Goal: Find specific page/section: Find specific page/section

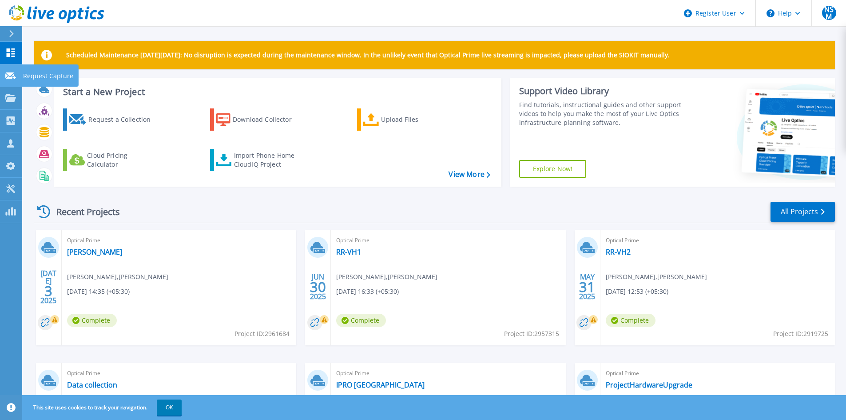
click at [11, 73] on icon at bounding box center [10, 75] width 11 height 7
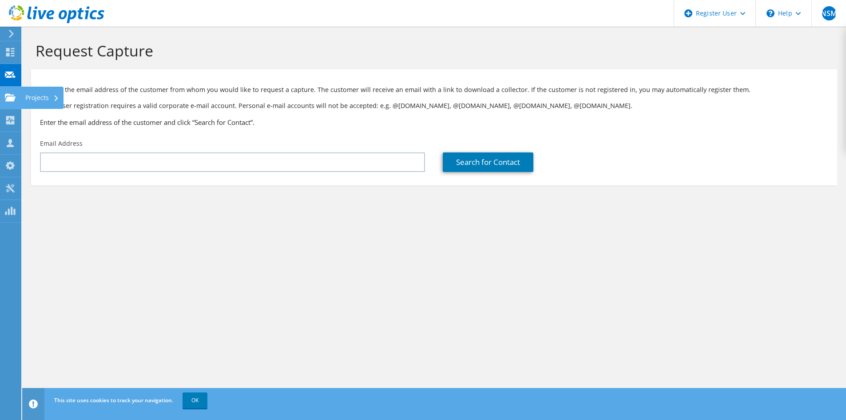
click at [7, 96] on icon at bounding box center [10, 97] width 11 height 8
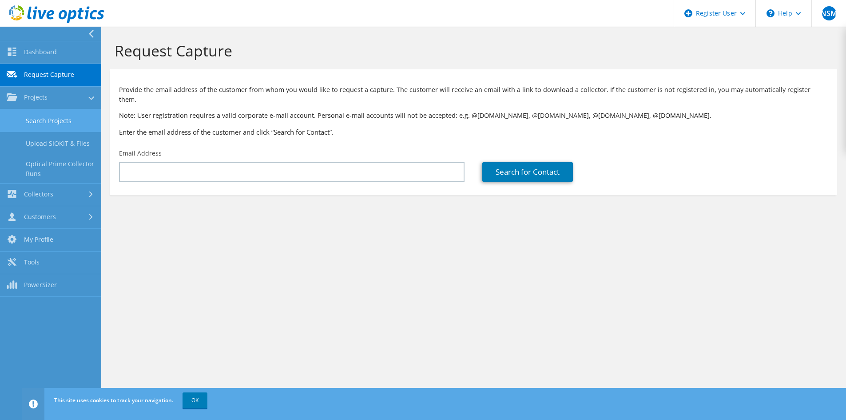
click at [46, 122] on link "Search Projects" at bounding box center [50, 120] width 101 height 23
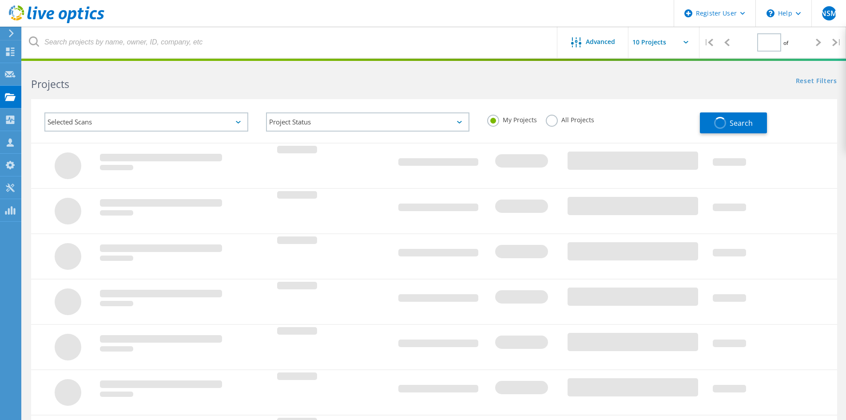
type input "1"
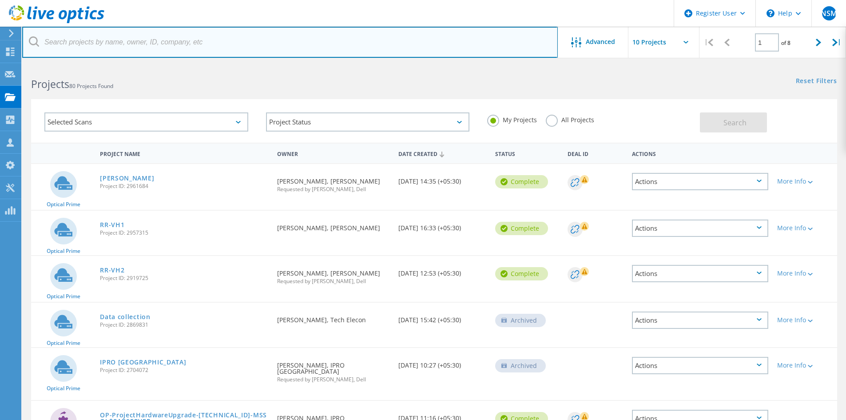
click at [213, 47] on input "text" at bounding box center [289, 42] width 535 height 31
paste input "PAYPLEX SOLUTIONS"
type input "PAYPLEX SOLUTIONS"
click at [124, 41] on input "text" at bounding box center [289, 42] width 535 height 31
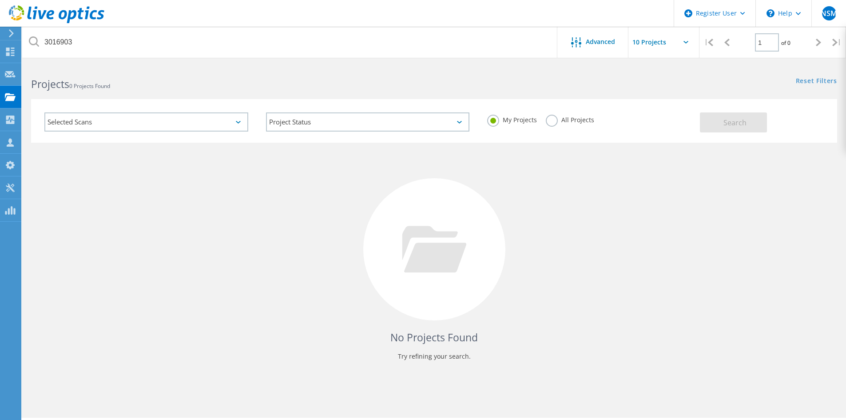
click at [579, 123] on label "All Projects" at bounding box center [570, 119] width 48 height 8
click at [0, 0] on input "All Projects" at bounding box center [0, 0] width 0 height 0
click at [727, 124] on span "Search" at bounding box center [734, 123] width 23 height 10
click at [225, 118] on div "Selected Scans" at bounding box center [146, 121] width 204 height 19
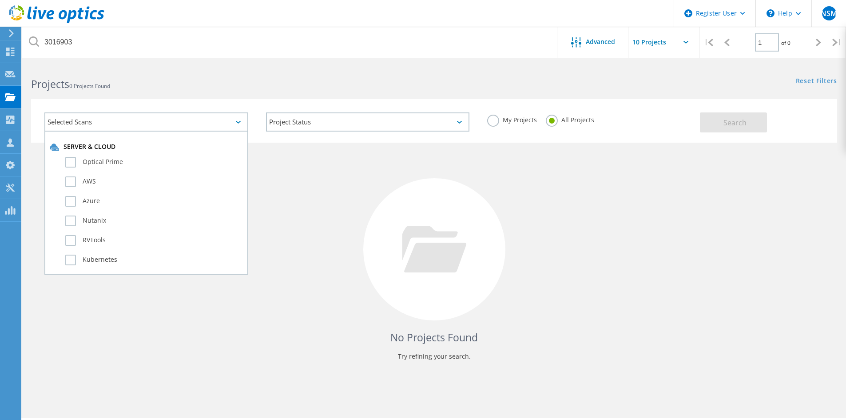
click at [225, 118] on div "Selected Scans" at bounding box center [146, 121] width 204 height 19
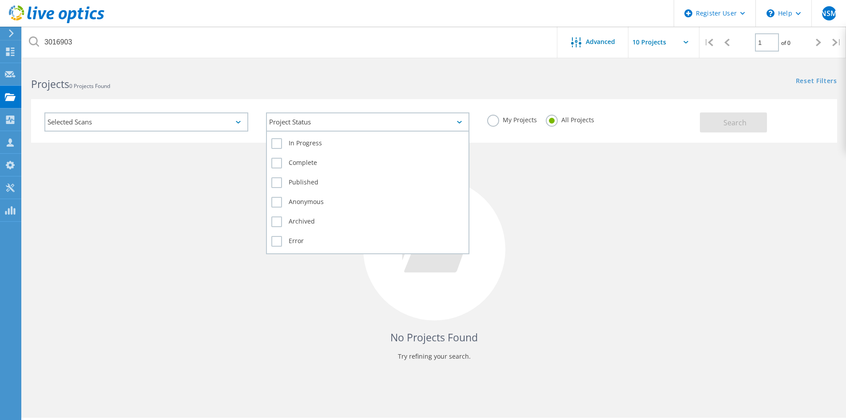
click at [343, 124] on div "Project Status" at bounding box center [368, 121] width 204 height 19
click at [345, 160] on label "Complete" at bounding box center [367, 163] width 193 height 11
click at [0, 0] on input "Complete" at bounding box center [0, 0] width 0 height 0
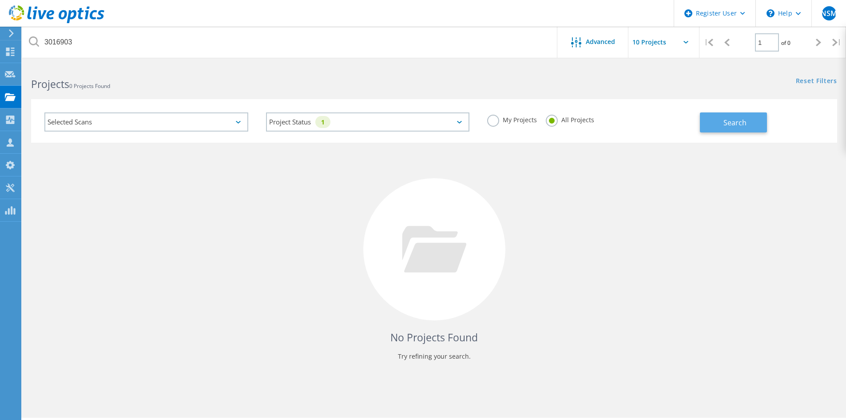
click at [726, 125] on span "Search" at bounding box center [734, 123] width 23 height 10
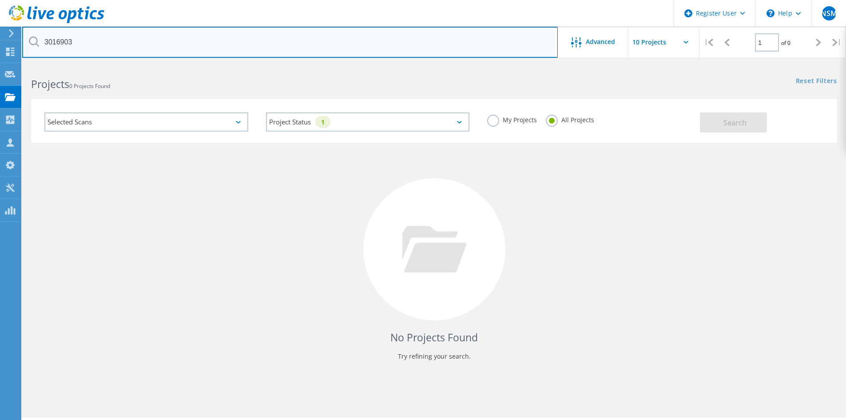
click at [75, 39] on input "3016903" at bounding box center [289, 42] width 535 height 31
click at [57, 39] on input "3016903" at bounding box center [289, 42] width 535 height 31
paste input "PAYPLEX SOLUTIONS"
type input "3016903"
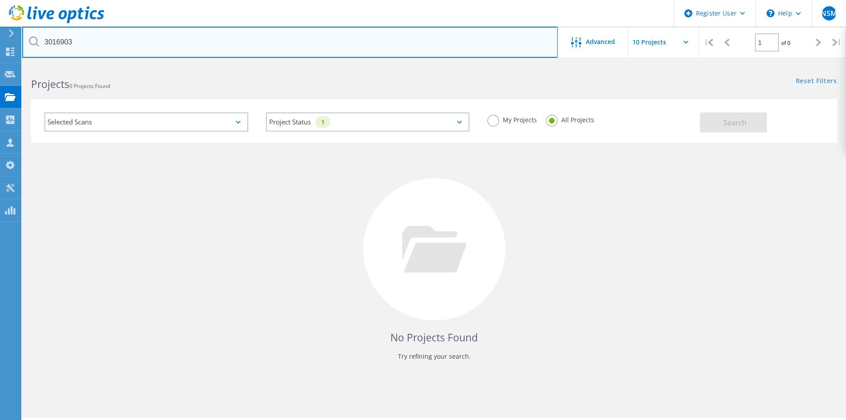
click at [145, 39] on input "3016903" at bounding box center [289, 42] width 535 height 31
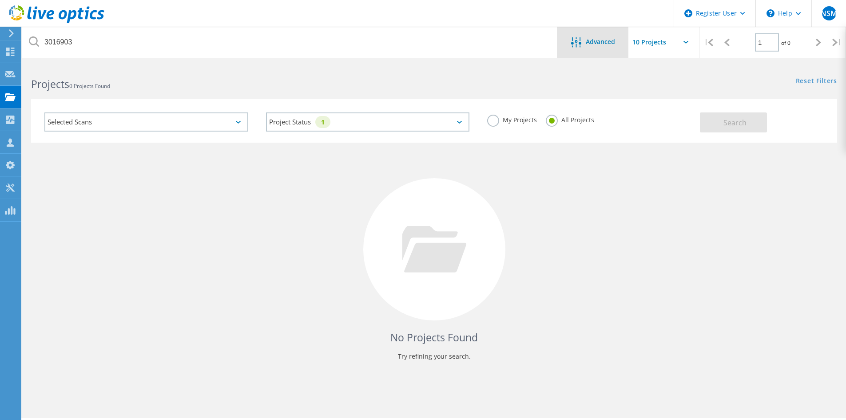
click at [587, 40] on span "Advanced" at bounding box center [600, 42] width 29 height 6
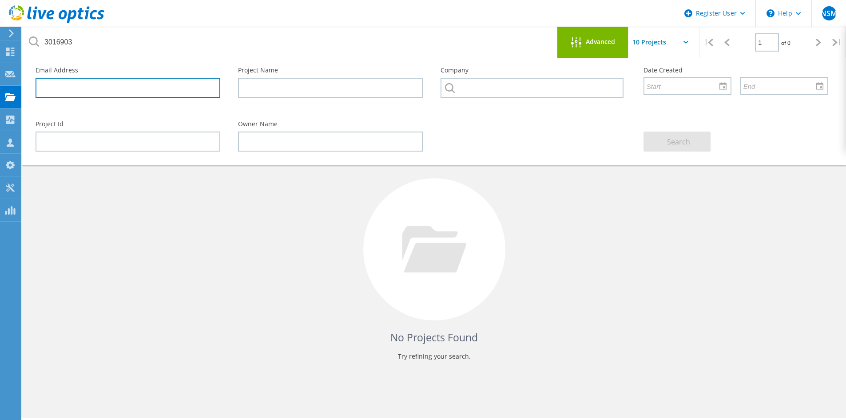
click at [159, 88] on input "text" at bounding box center [128, 88] width 185 height 20
paste input "PAYPLEX SOLUTIONS"
type input "PAYPLEX SOLUTIONS"
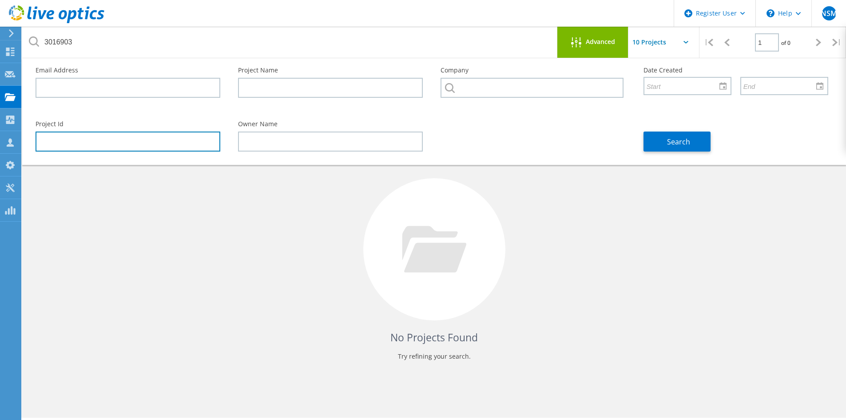
click at [95, 139] on input "text" at bounding box center [128, 141] width 185 height 20
type input "3016903"
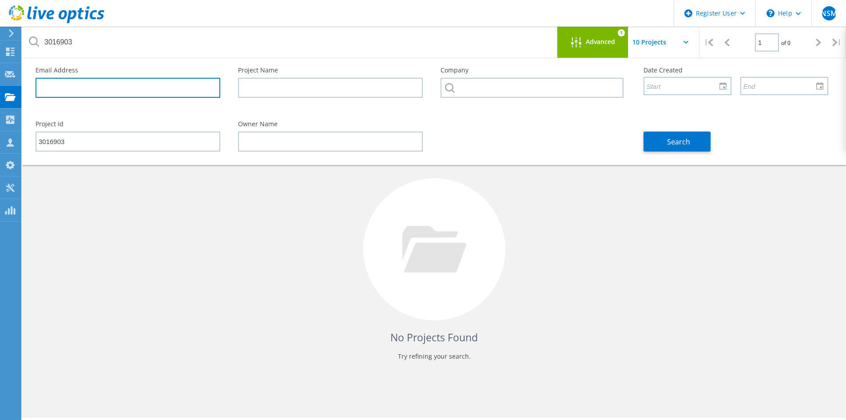
click at [97, 93] on input "text" at bounding box center [128, 88] width 185 height 20
type input "anirudd@payplex.org.in"
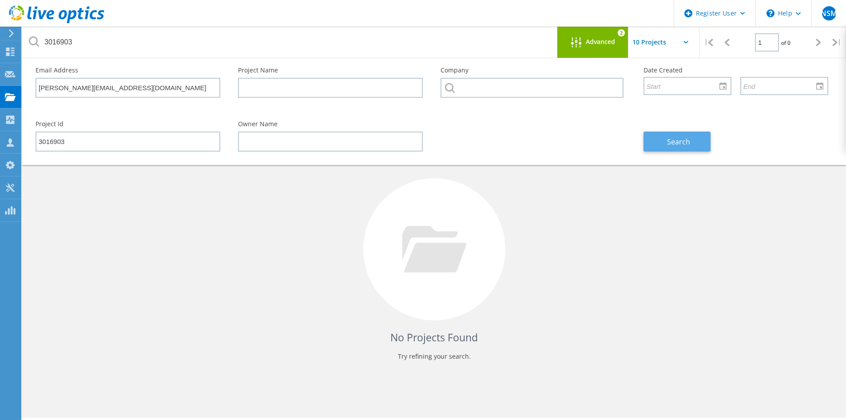
click at [683, 137] on span "Search" at bounding box center [678, 142] width 23 height 10
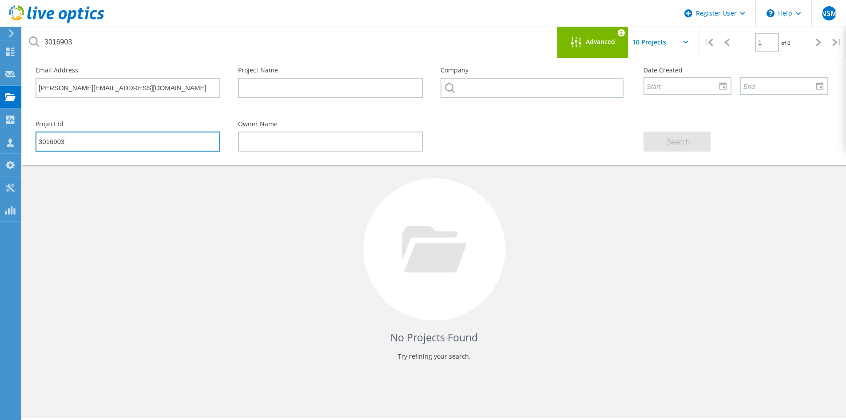
drag, startPoint x: 130, startPoint y: 139, endPoint x: -15, endPoint y: 139, distance: 144.8
click at [0, 139] on html "Register User \n Help Explore Helpful Articles Contact Support NSM Dell User Na…" at bounding box center [423, 222] width 846 height 444
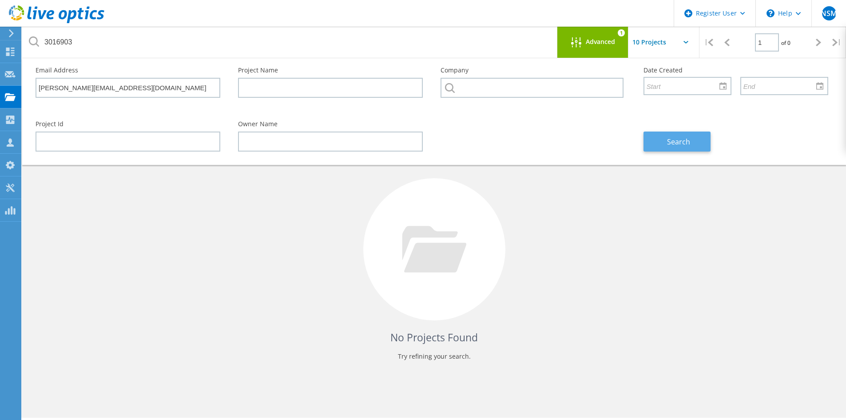
click at [691, 141] on button "Search" at bounding box center [676, 141] width 67 height 20
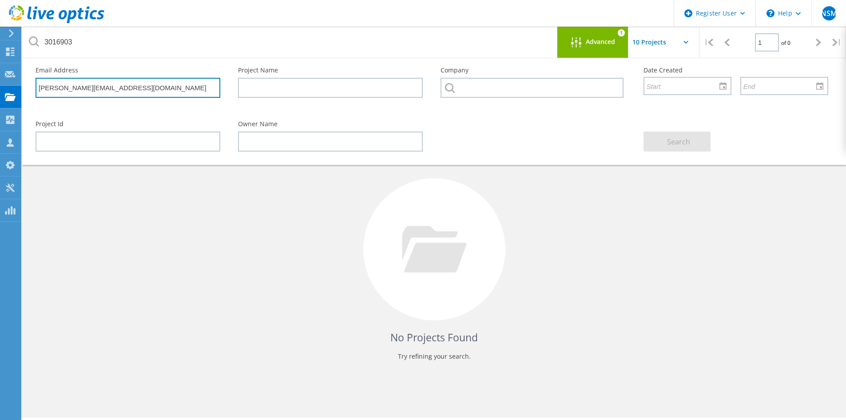
drag, startPoint x: 144, startPoint y: 85, endPoint x: -47, endPoint y: 89, distance: 190.5
click at [0, 89] on html "Register User \n Help Explore Helpful Articles Contact Support NSM Dell User Na…" at bounding box center [423, 222] width 846 height 444
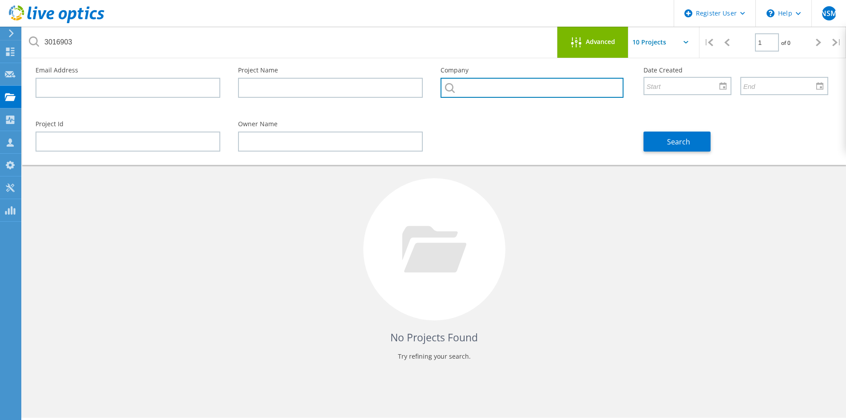
click at [585, 87] on input "text" at bounding box center [531, 88] width 182 height 20
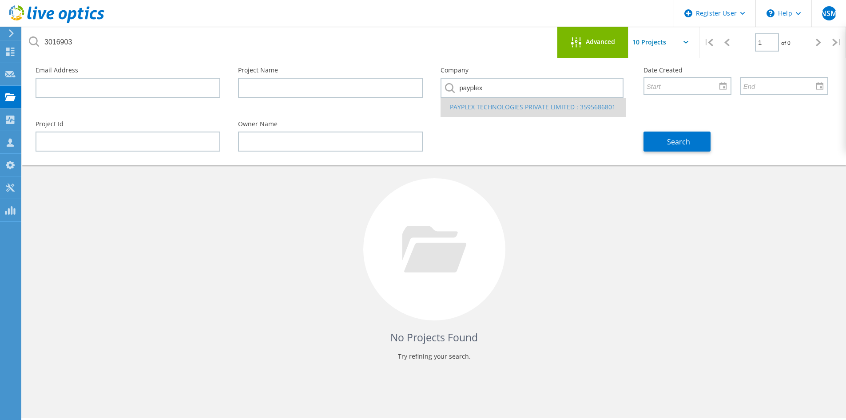
click at [558, 108] on li "PAYPLEX TECHNOLOGIES PRIVATE LIMITED : 3595686801" at bounding box center [533, 107] width 184 height 19
type input "PAYPLEX TECHNOLOGIES PRIVATE LIMITED : 3595686801"
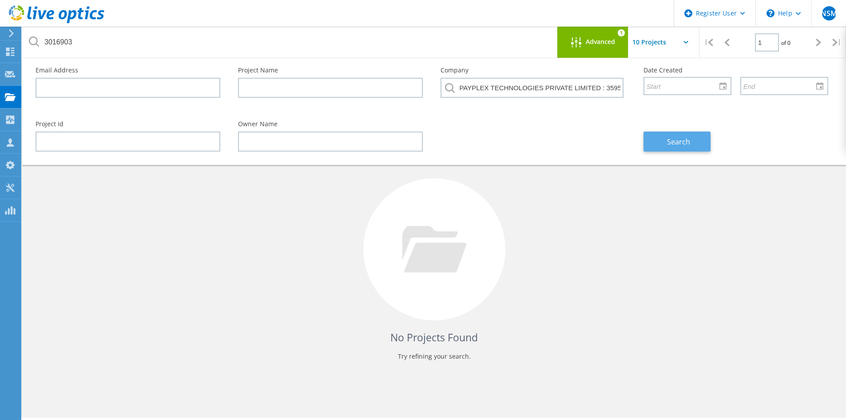
click at [672, 140] on span "Search" at bounding box center [678, 142] width 23 height 10
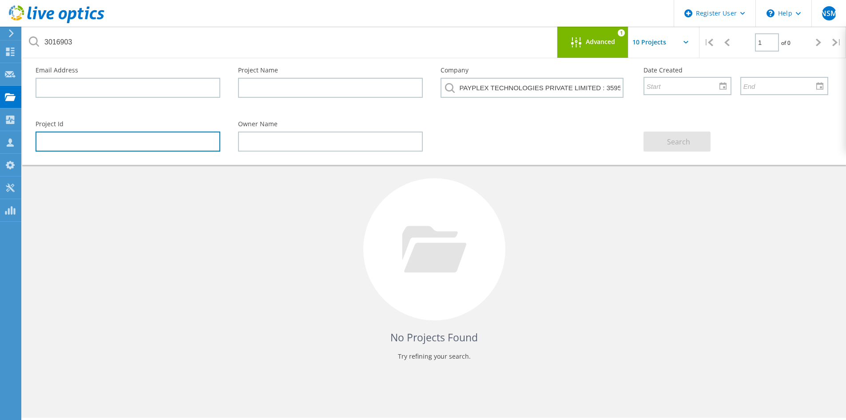
click at [119, 141] on input "text" at bounding box center [128, 141] width 185 height 20
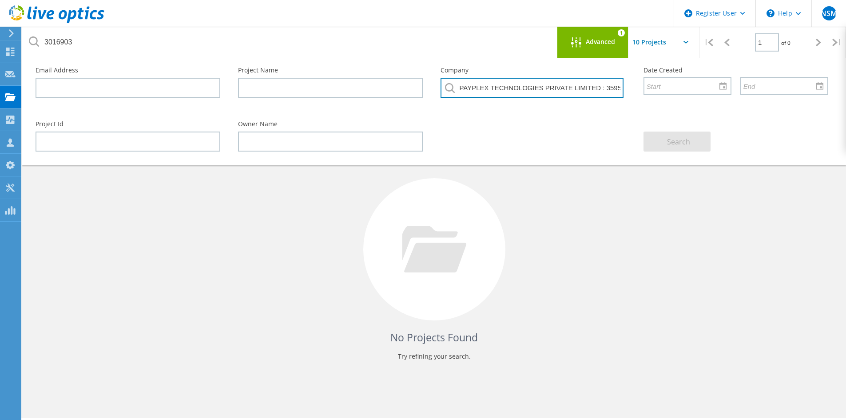
scroll to position [0, 24]
drag, startPoint x: 457, startPoint y: 86, endPoint x: 829, endPoint y: 86, distance: 371.2
click at [829, 86] on div "Email Address Project Name Company PAYPLEX TECHNOLOGIES PRIVATE LIMITED : 35956…" at bounding box center [432, 85] width 810 height 54
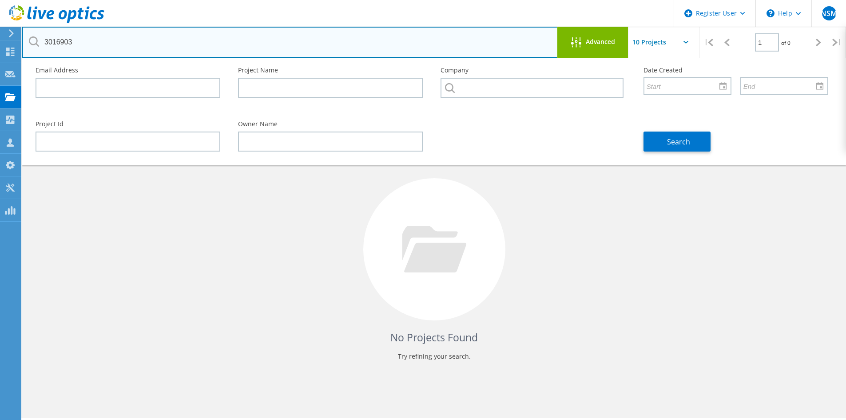
click at [66, 49] on input "3016903" at bounding box center [289, 42] width 535 height 31
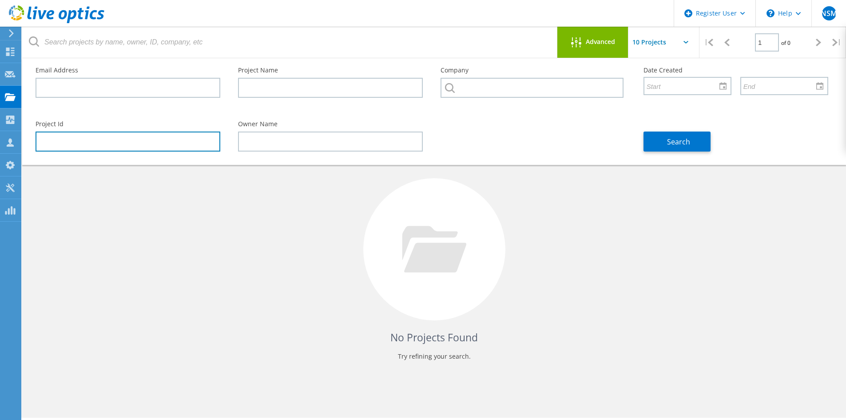
click at [69, 140] on input "text" at bounding box center [128, 141] width 185 height 20
paste input "3016903"
type input "3016903"
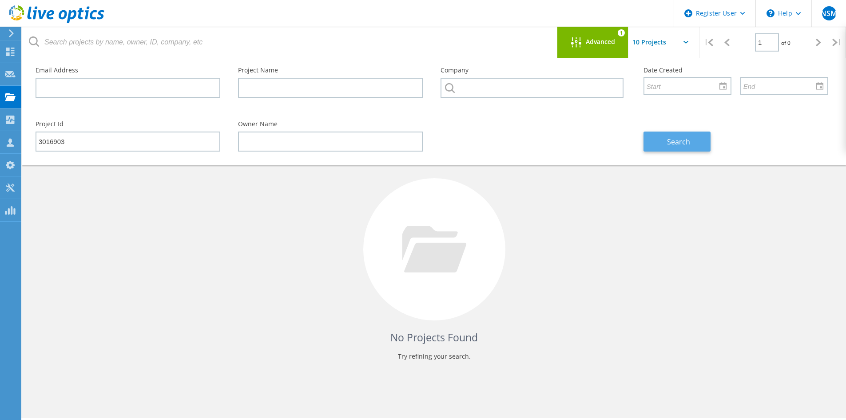
click at [679, 137] on span "Search" at bounding box center [678, 142] width 23 height 10
